Goal: Task Accomplishment & Management: Use online tool/utility

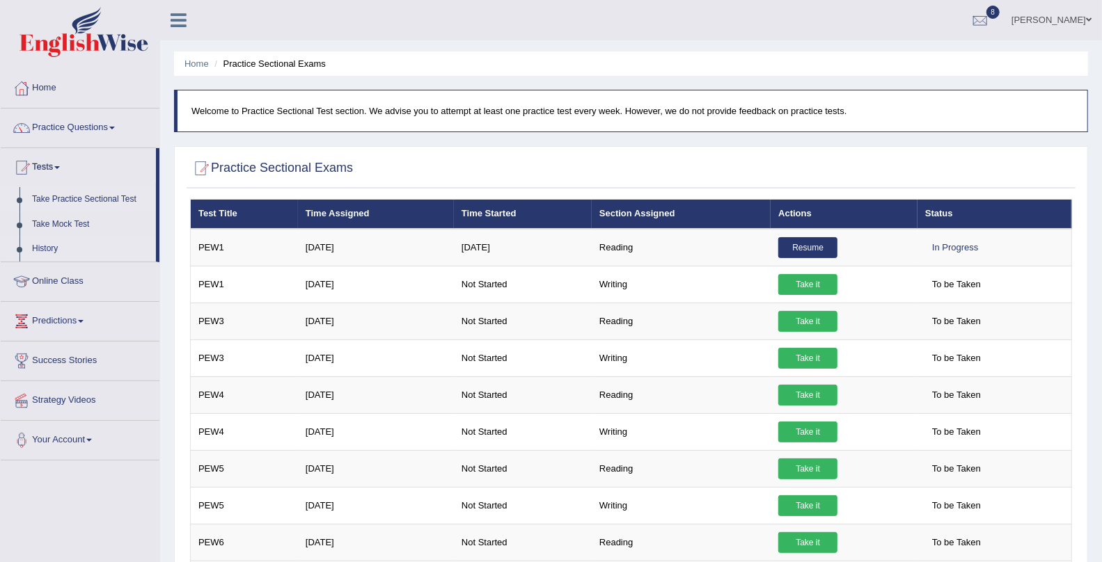
click at [39, 251] on link "History" at bounding box center [91, 249] width 130 height 25
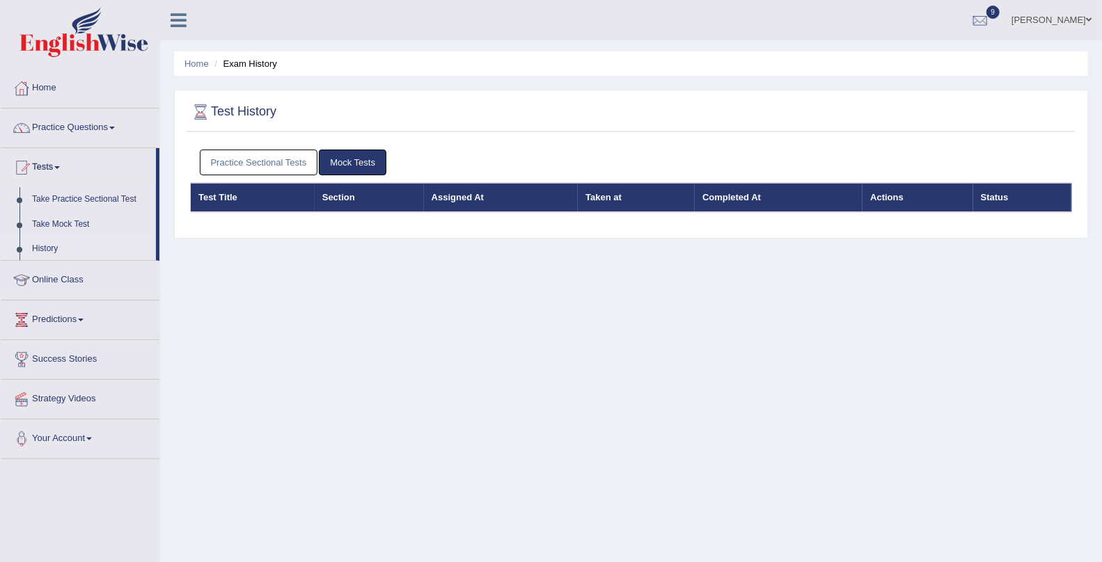
click at [294, 160] on link "Practice Sectional Tests" at bounding box center [259, 163] width 118 height 26
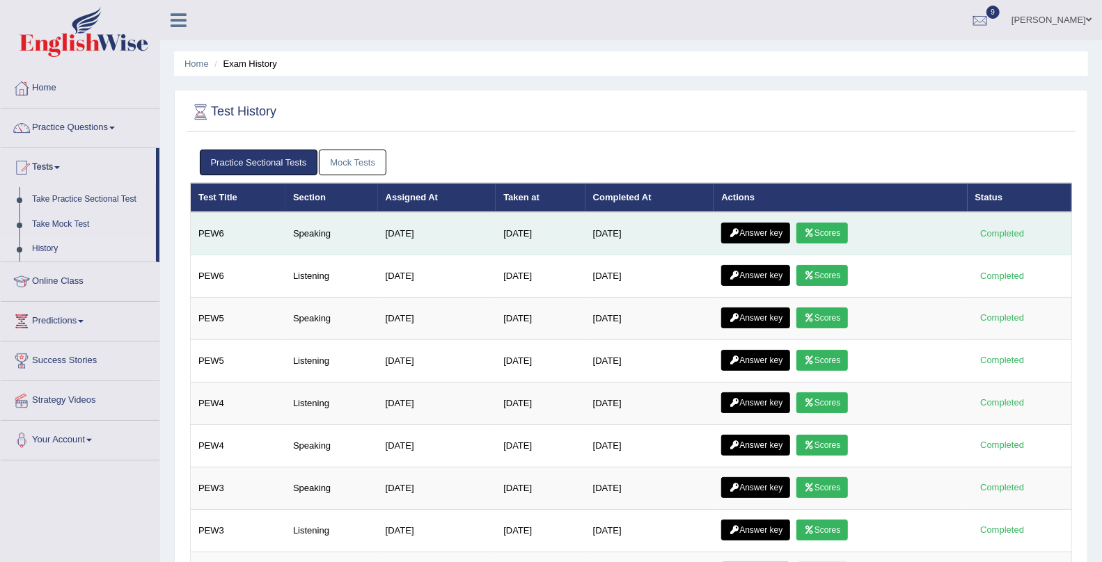
click at [835, 226] on link "Scores" at bounding box center [822, 233] width 52 height 21
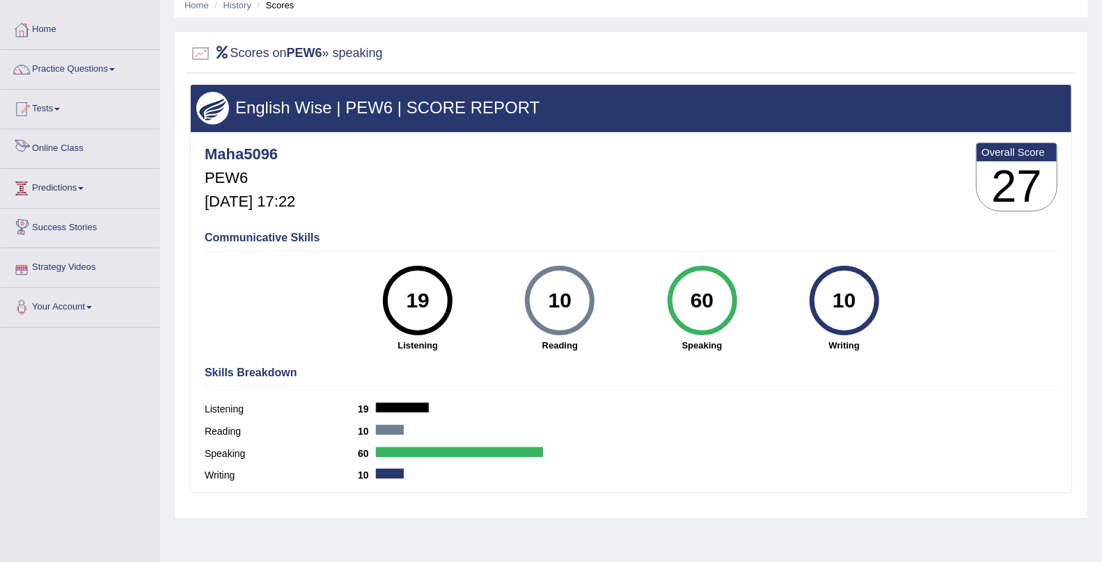
scroll to position [58, 0]
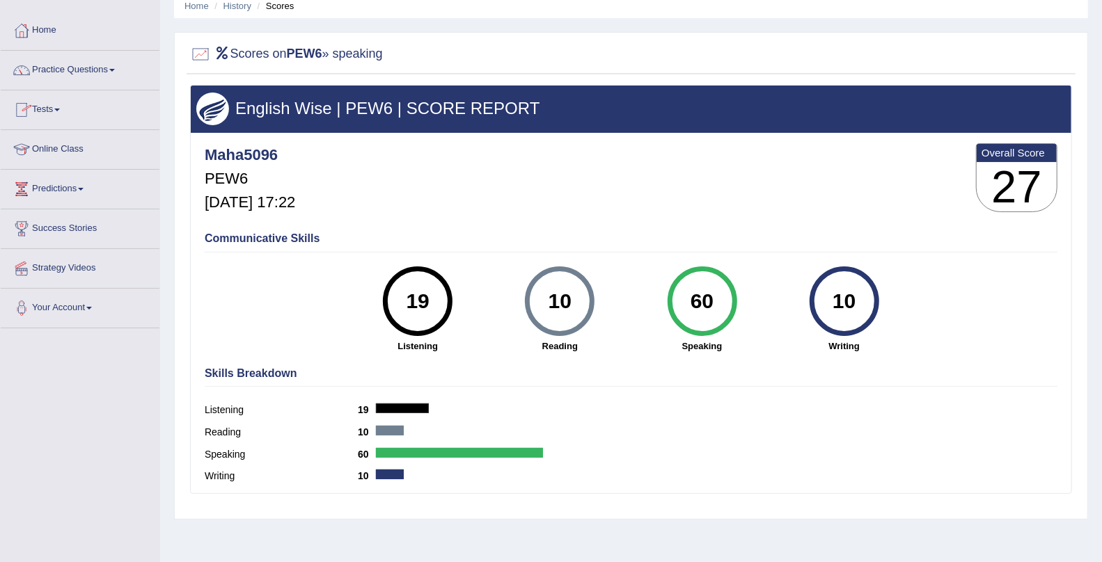
click at [47, 104] on link "Tests" at bounding box center [80, 107] width 159 height 35
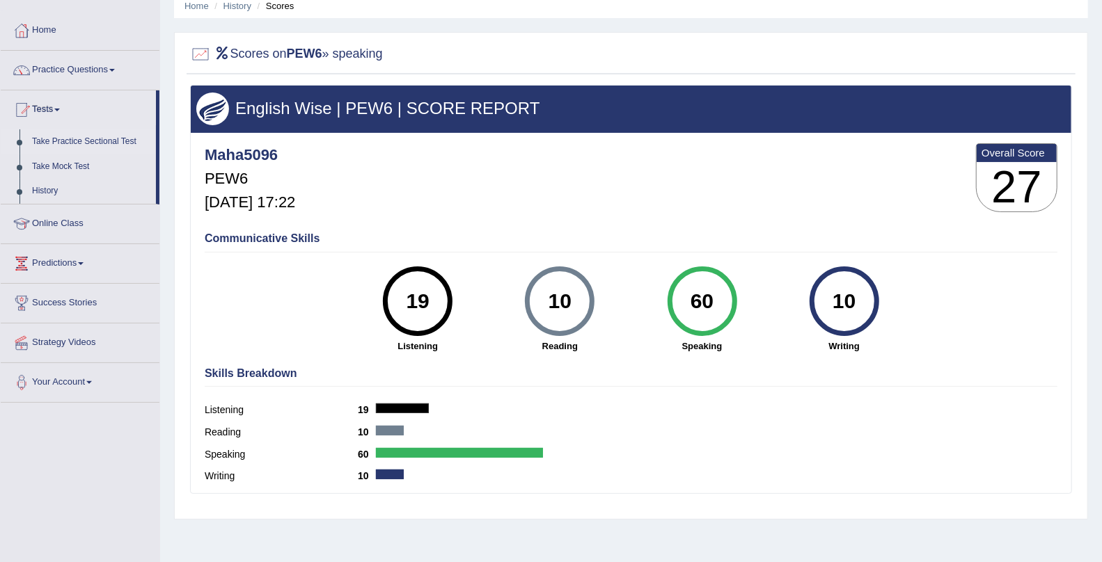
click at [56, 135] on link "Take Practice Sectional Test" at bounding box center [91, 141] width 130 height 25
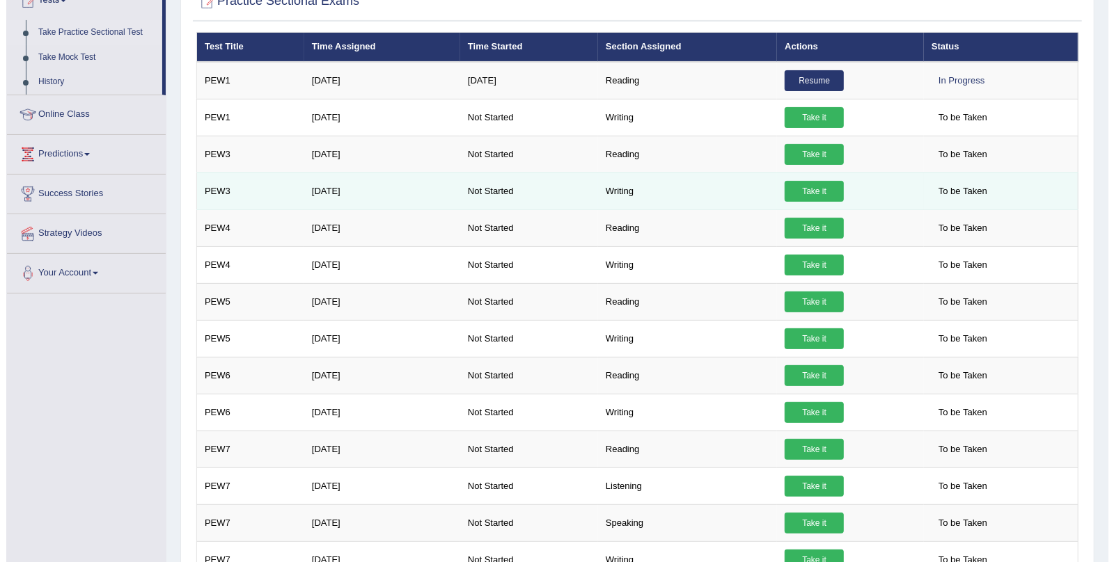
scroll to position [206, 0]
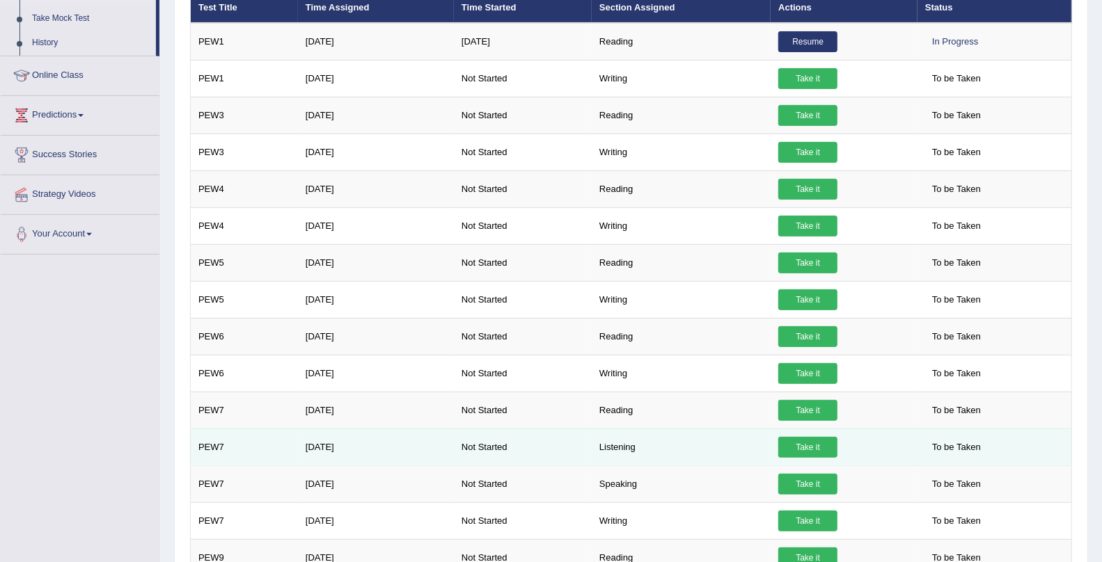
click at [800, 438] on link "Take it" at bounding box center [807, 447] width 59 height 21
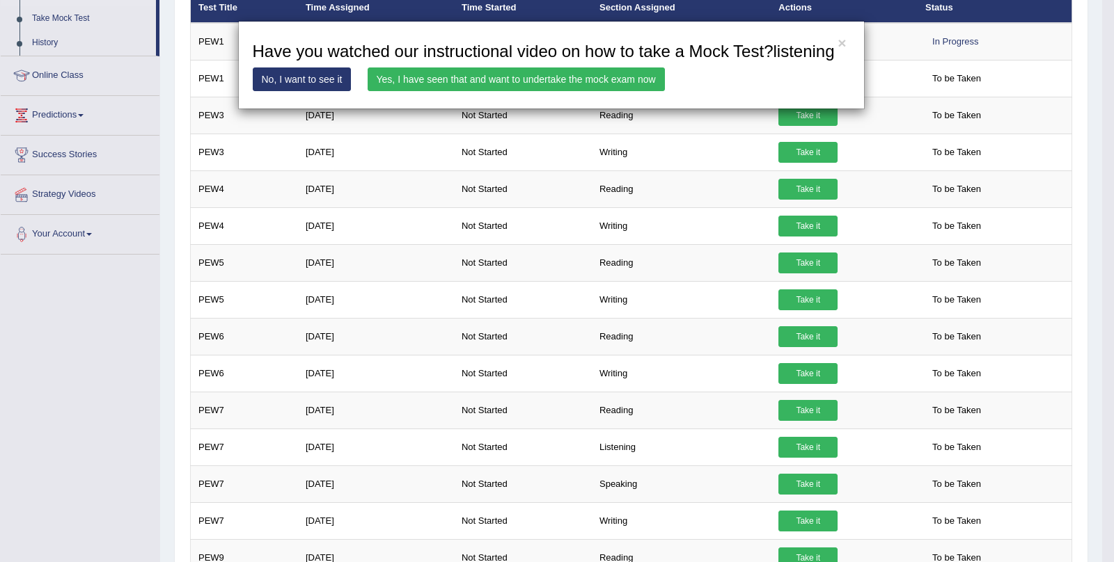
click at [509, 91] on link "Yes, I have seen that and want to undertake the mock exam now" at bounding box center [516, 80] width 297 height 24
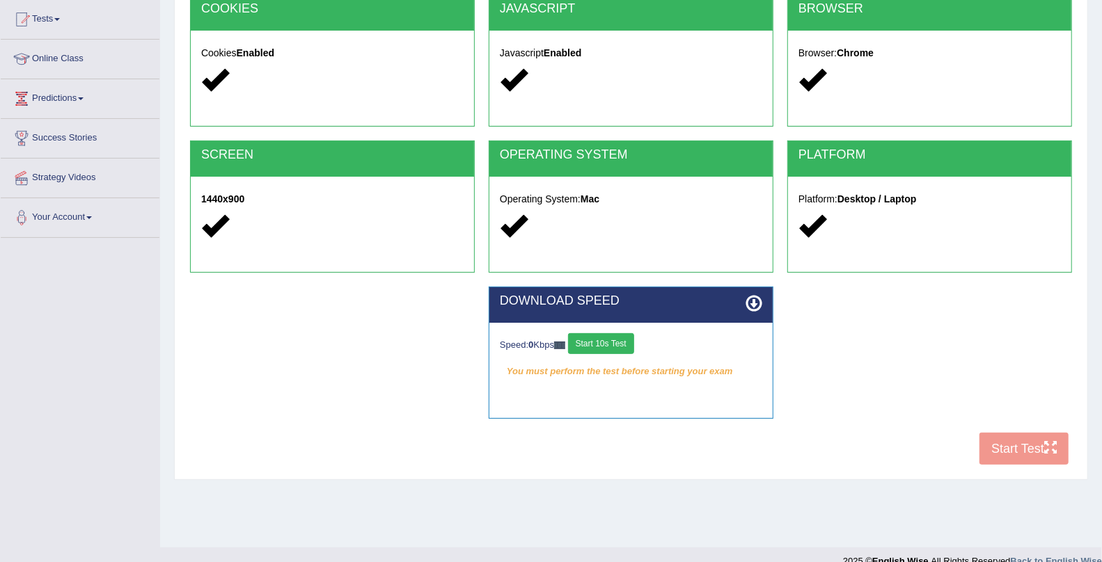
scroll to position [152, 0]
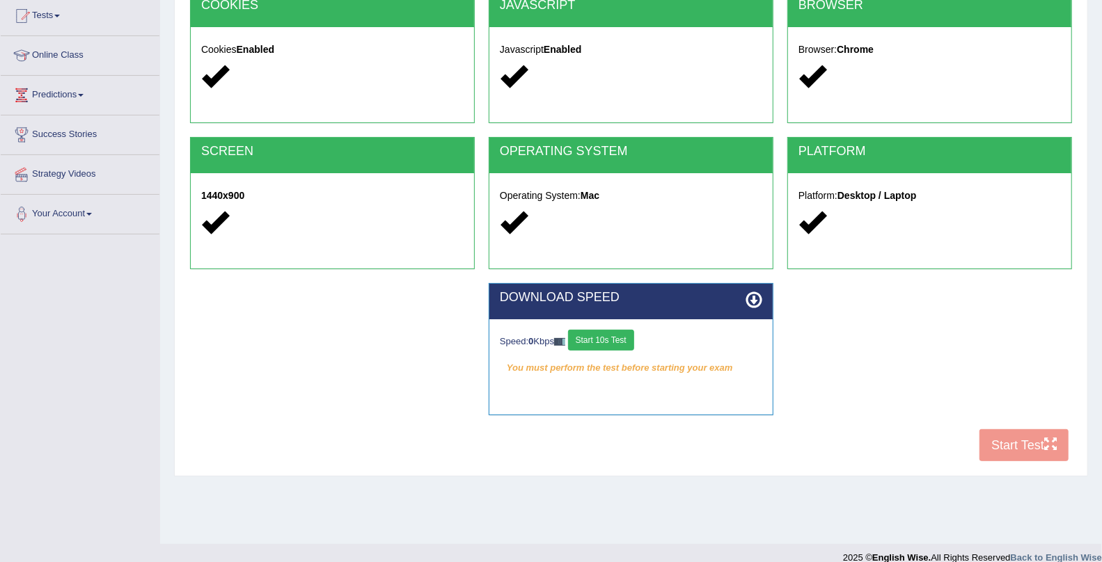
click at [622, 343] on button "Start 10s Test" at bounding box center [601, 340] width 66 height 21
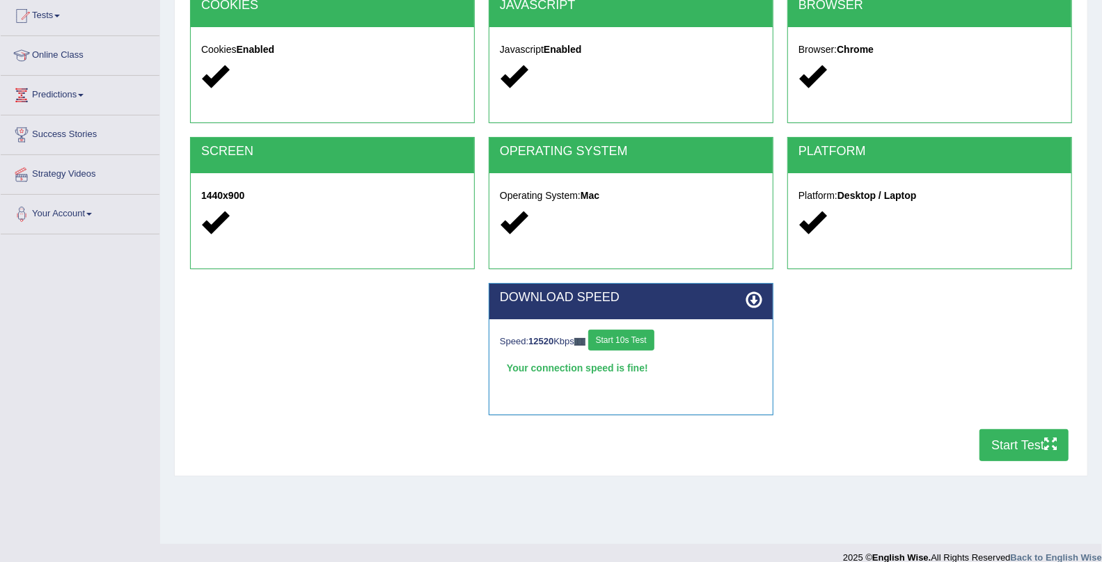
click at [1018, 450] on button "Start Test" at bounding box center [1023, 446] width 89 height 32
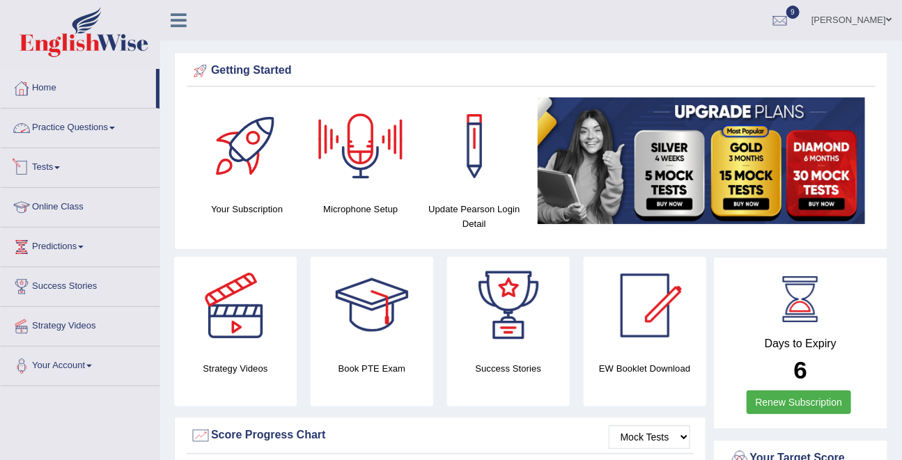
click at [46, 160] on link "Tests" at bounding box center [80, 165] width 159 height 35
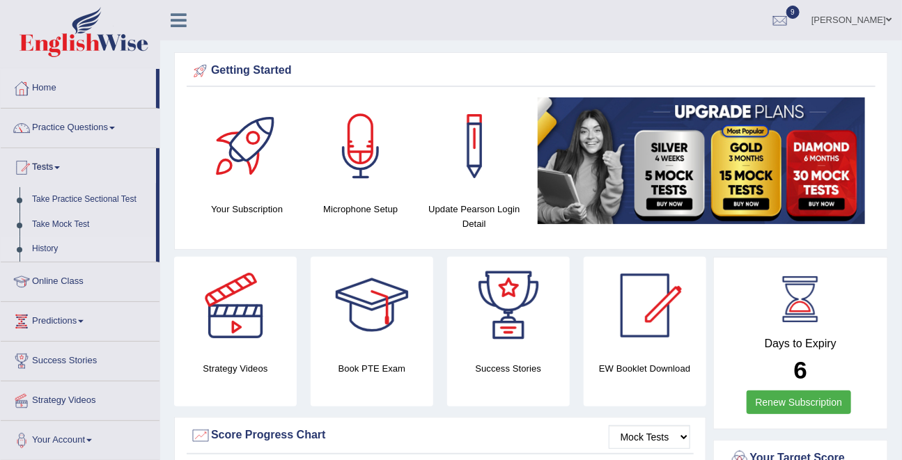
click at [41, 252] on link "History" at bounding box center [91, 249] width 130 height 25
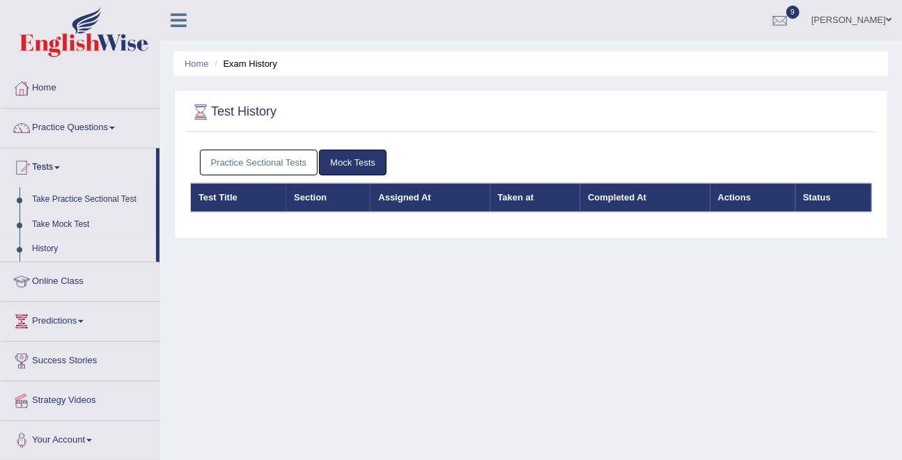
click at [285, 166] on link "Practice Sectional Tests" at bounding box center [259, 163] width 118 height 26
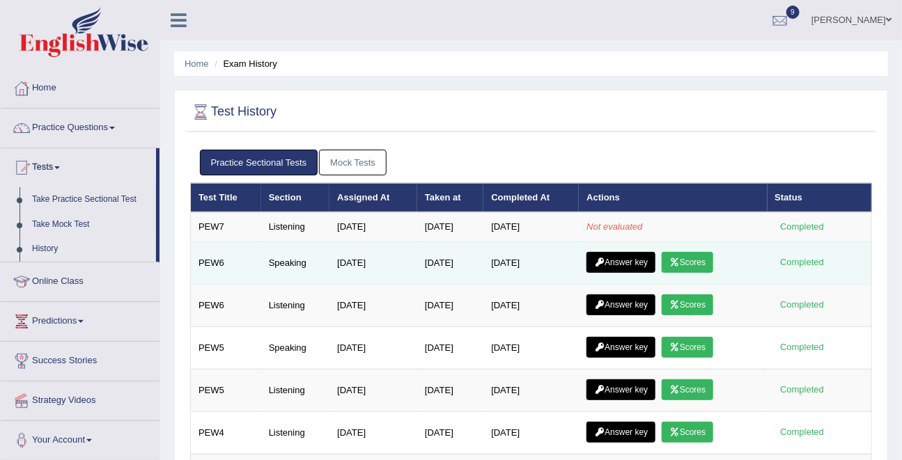
click at [630, 261] on link "Answer key" at bounding box center [620, 262] width 69 height 21
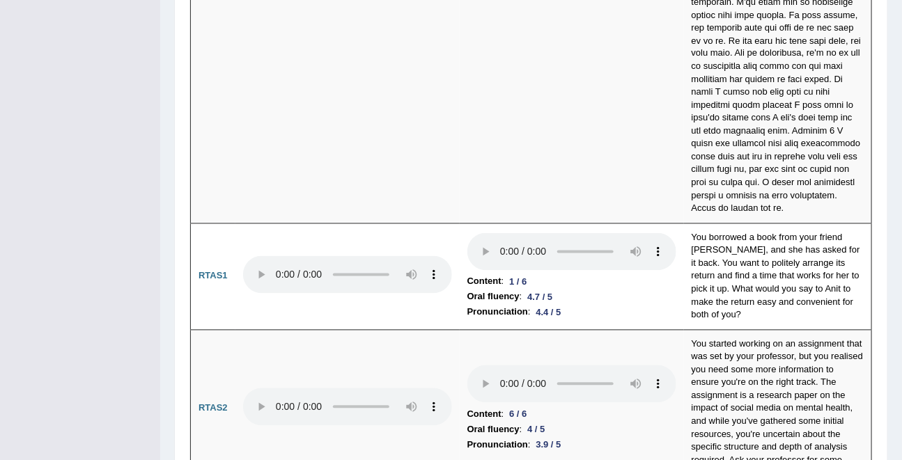
scroll to position [4956, 0]
